Goal: Find contact information: Find contact information

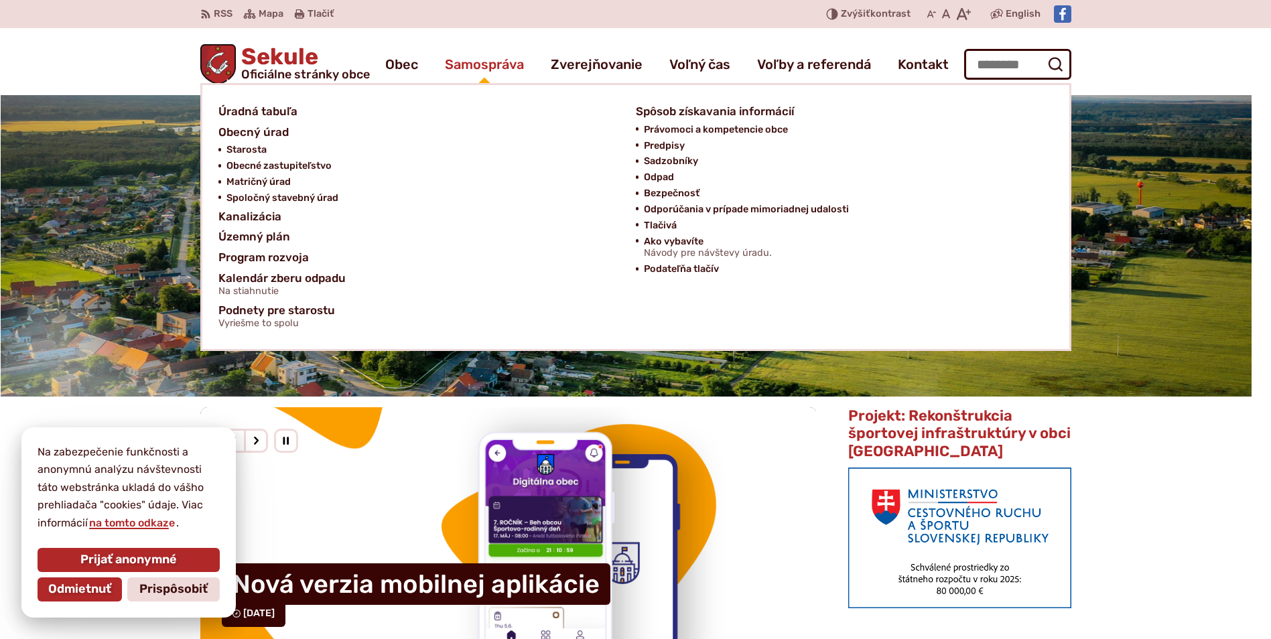
click at [468, 64] on span "Samospráva" at bounding box center [484, 65] width 79 height 38
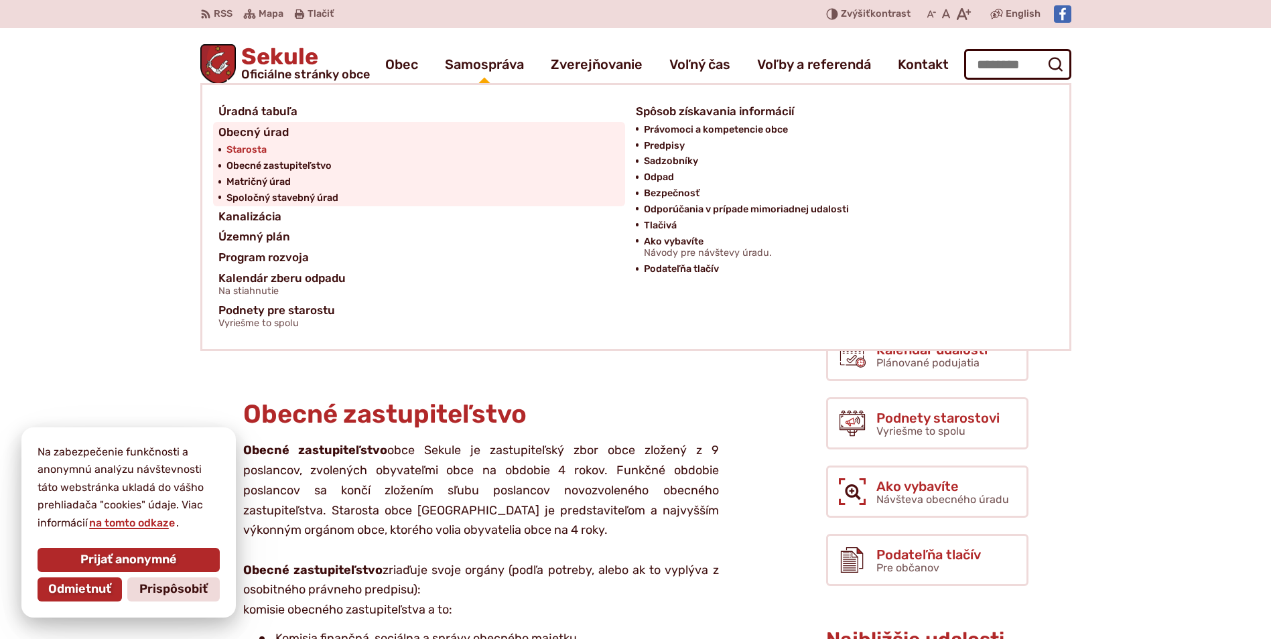
click at [255, 149] on span "Starosta" at bounding box center [247, 150] width 40 height 16
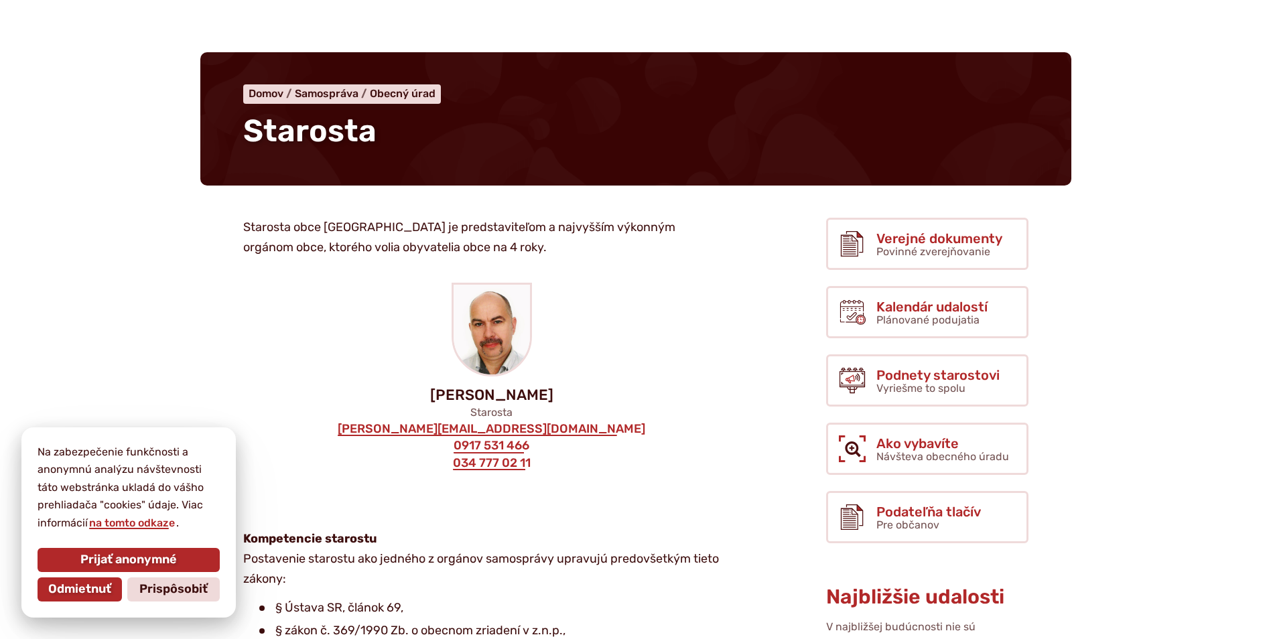
scroll to position [67, 0]
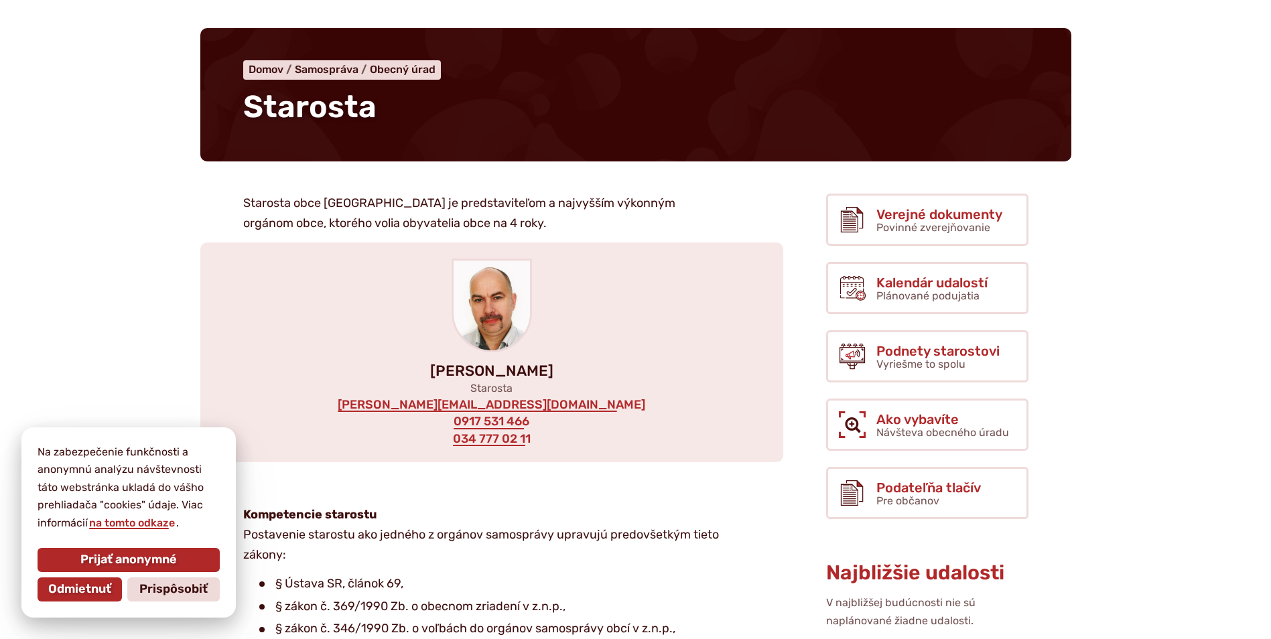
drag, startPoint x: 462, startPoint y: 369, endPoint x: 563, endPoint y: 373, distance: 101.3
click at [563, 373] on p "[PERSON_NAME]" at bounding box center [492, 371] width 540 height 16
drag, startPoint x: 563, startPoint y: 373, endPoint x: 544, endPoint y: 373, distance: 19.4
copy p "[PERSON_NAME]"
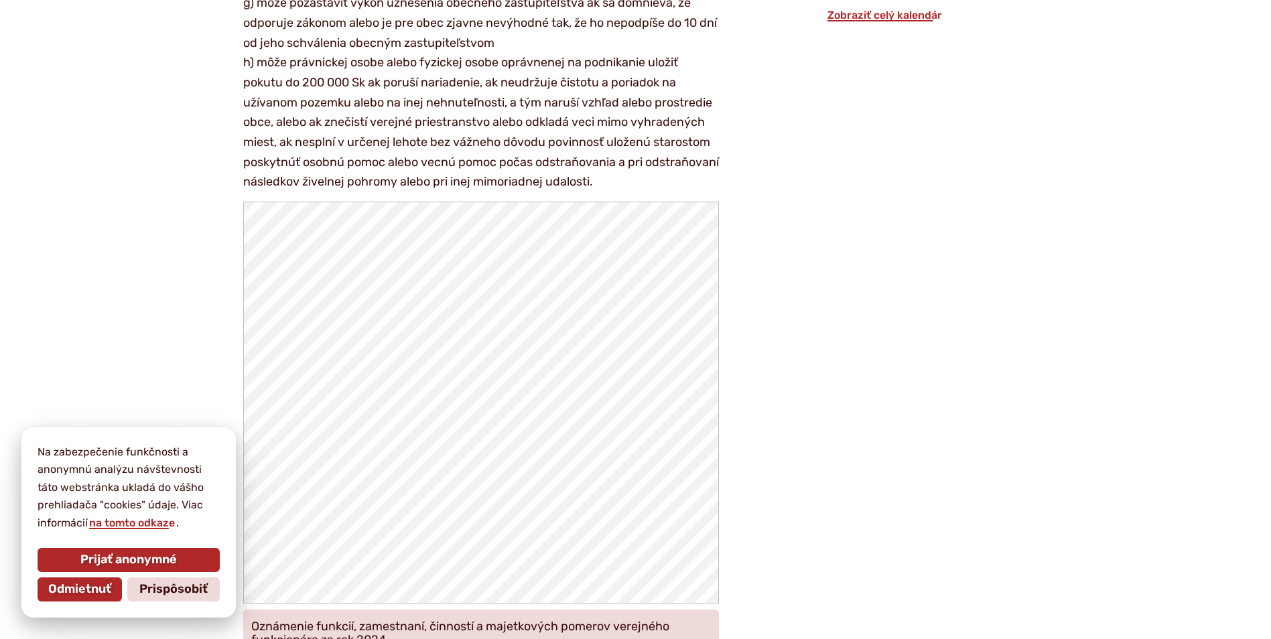
scroll to position [1541, 0]
